Goal: Information Seeking & Learning: Learn about a topic

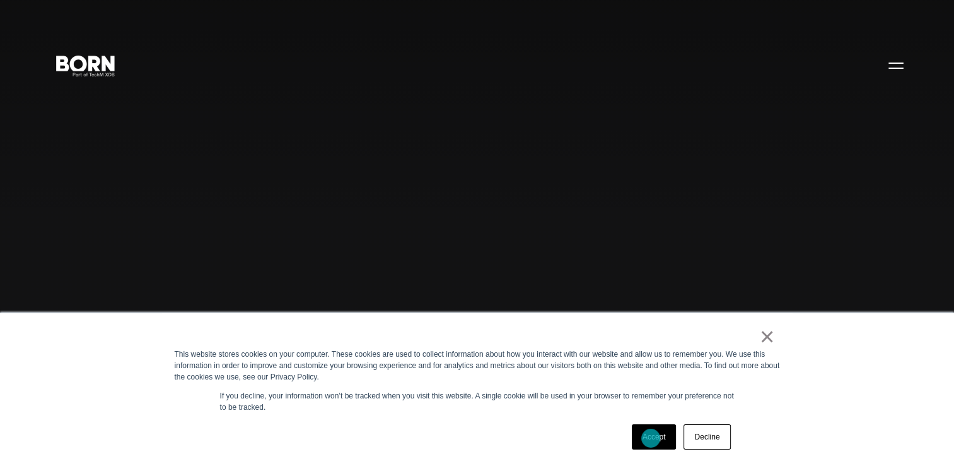
click at [651, 438] on link "Accept" at bounding box center [654, 436] width 45 height 25
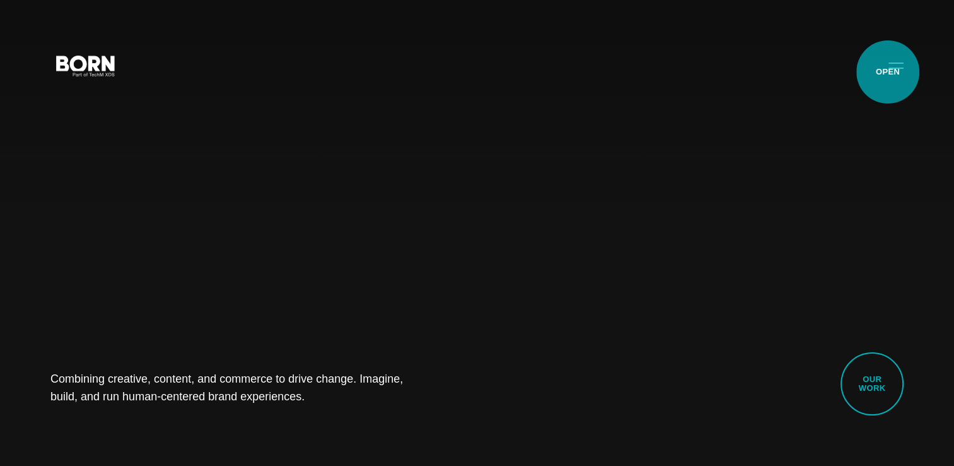
click at [888, 72] on button "Primary Menu" at bounding box center [896, 65] width 30 height 26
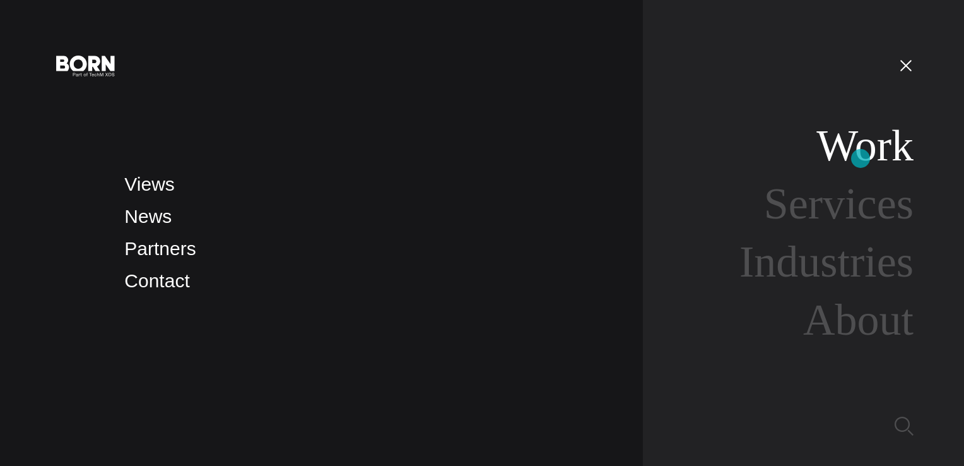
click at [860, 158] on link "Work" at bounding box center [864, 145] width 97 height 49
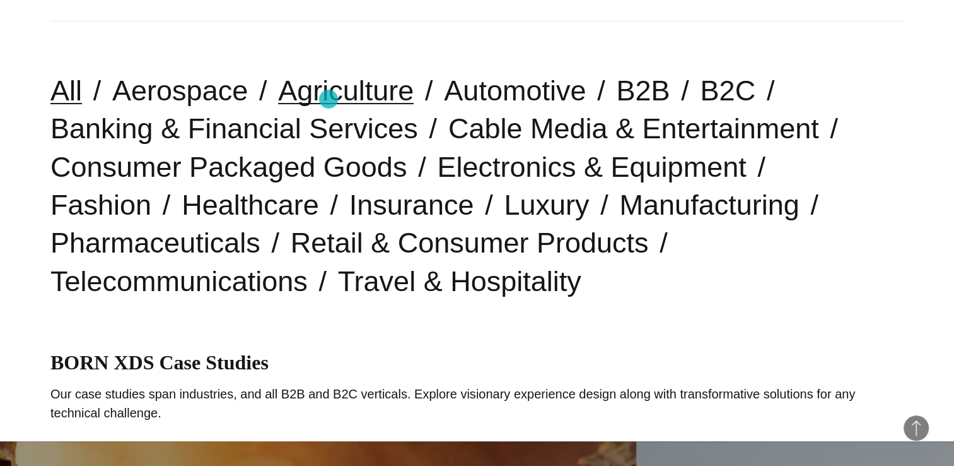
scroll to position [378, 0]
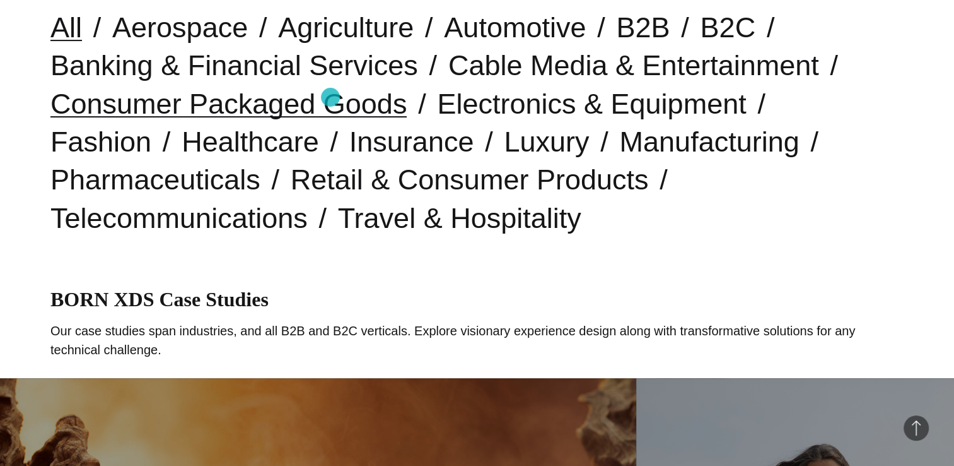
click at [331, 97] on link "Consumer Packaged Goods" at bounding box center [228, 104] width 356 height 32
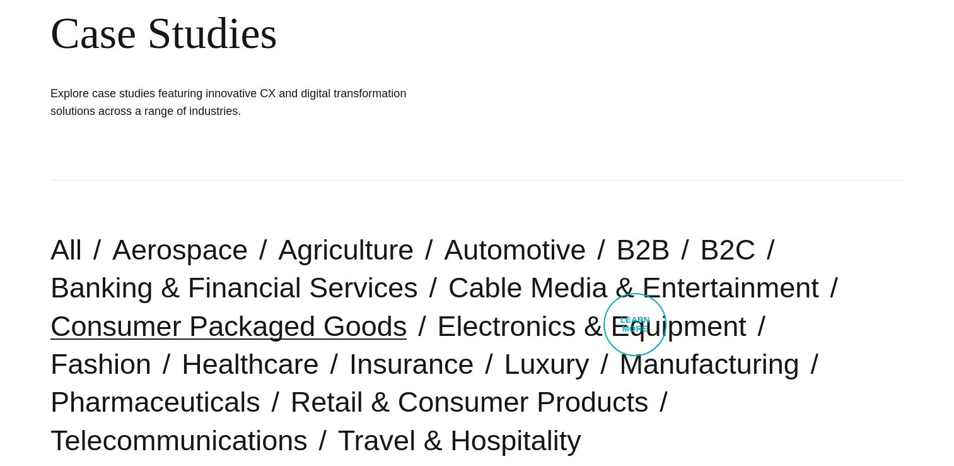
scroll to position [252, 0]
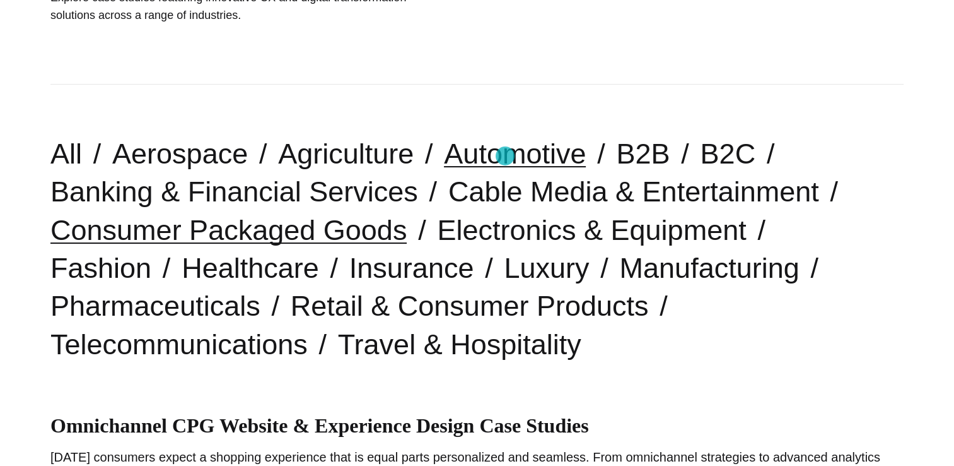
click at [505, 156] on link "Automotive" at bounding box center [515, 154] width 142 height 32
click at [537, 163] on link "Automotive" at bounding box center [515, 154] width 142 height 32
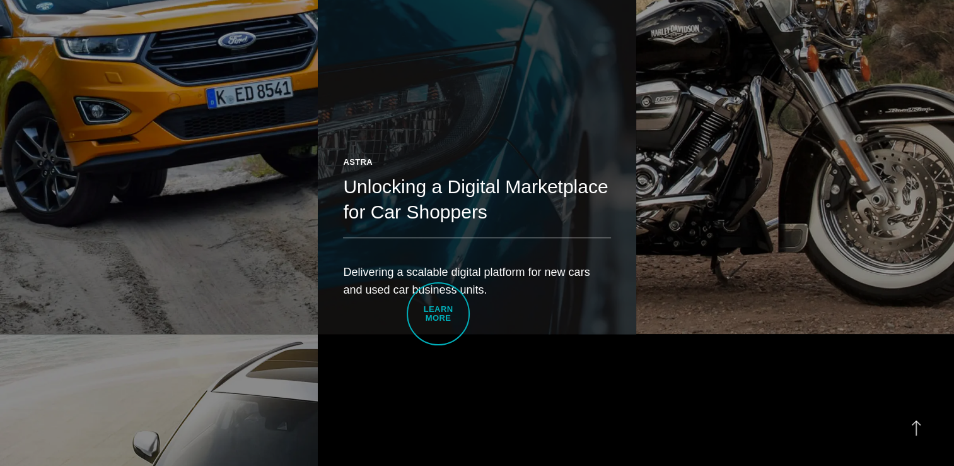
scroll to position [757, 0]
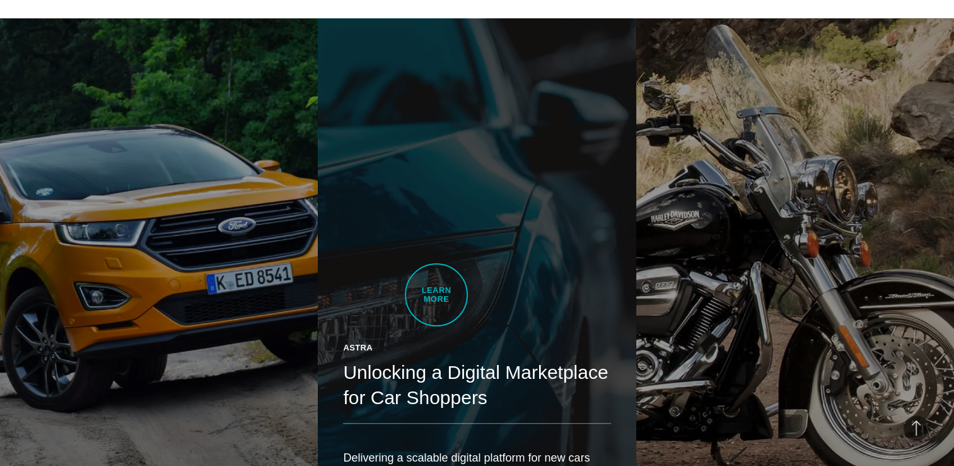
click at [436, 295] on link "Astra Unlocking a Digital Marketplace for Car Shoppers Delivering a scalable di…" at bounding box center [477, 268] width 318 height 501
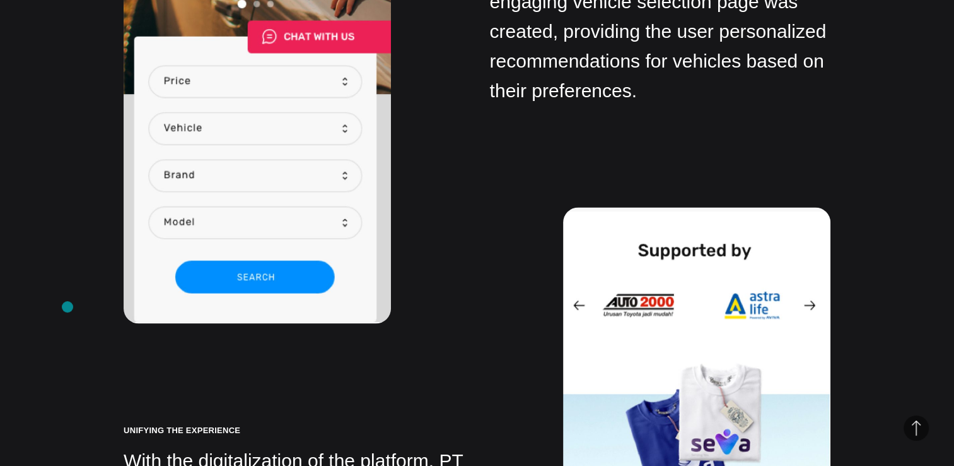
scroll to position [6875, 0]
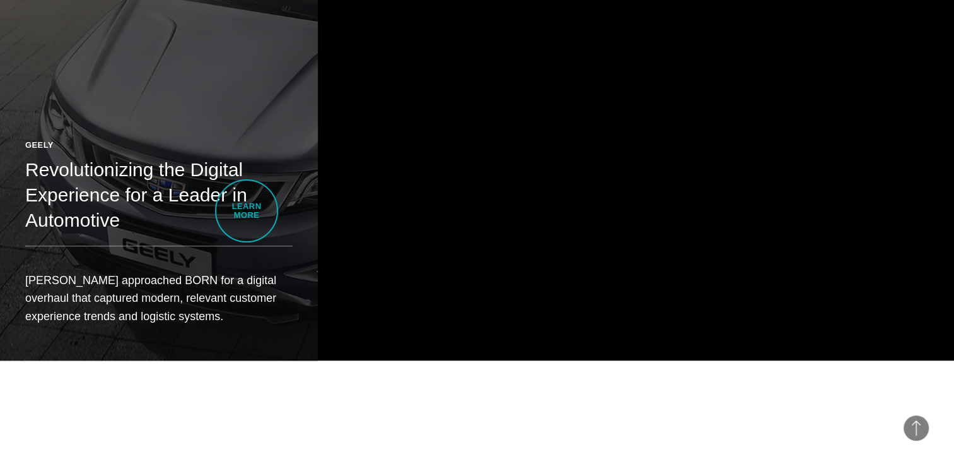
scroll to position [1388, 0]
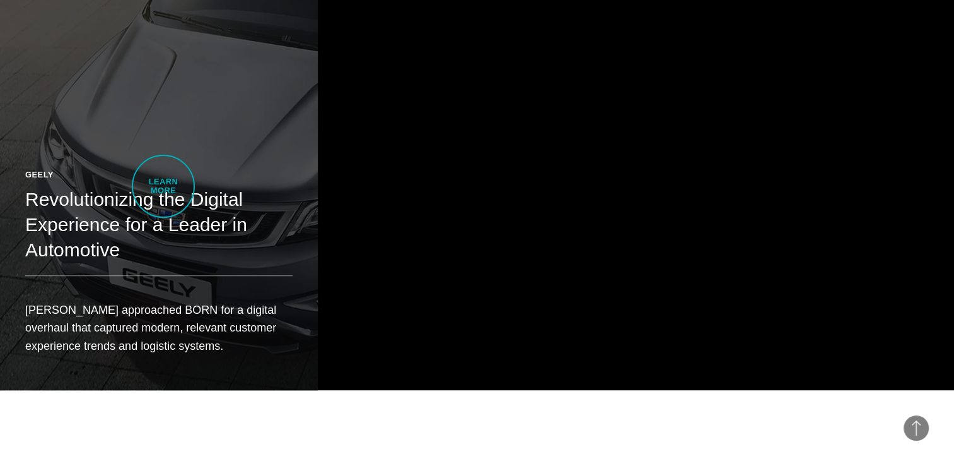
click at [163, 187] on h2 "Revolutionizing the Digital Experience for a Leader in Automotive" at bounding box center [158, 225] width 267 height 76
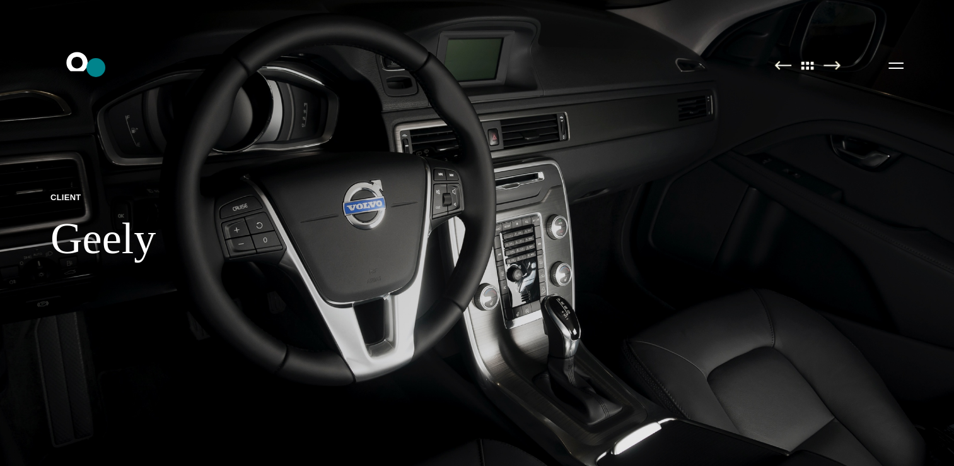
click at [96, 67] on icon ".st0{display:none;} .st1{display:inline;} .st2{font-family:'HelveticaNeue-Mediu…" at bounding box center [85, 65] width 81 height 33
